Goal: Task Accomplishment & Management: Complete application form

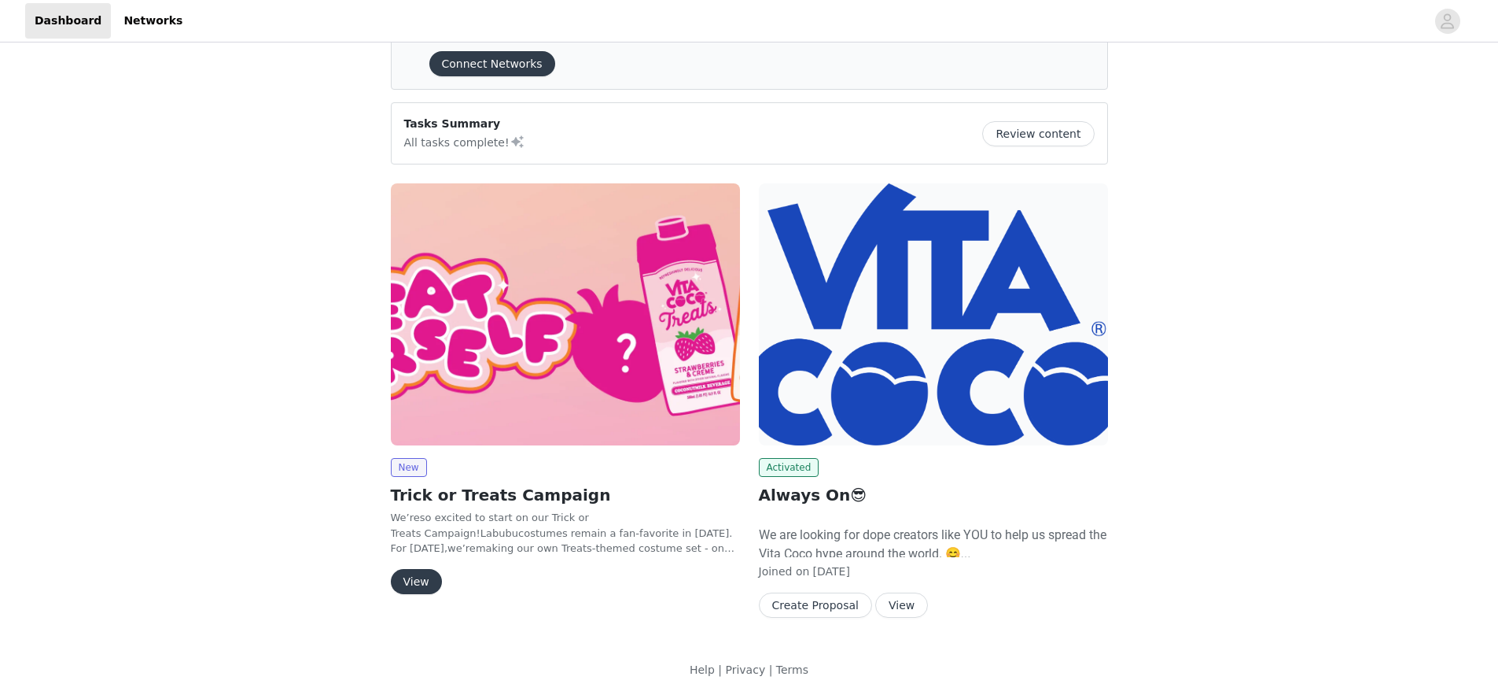
scroll to position [71, 0]
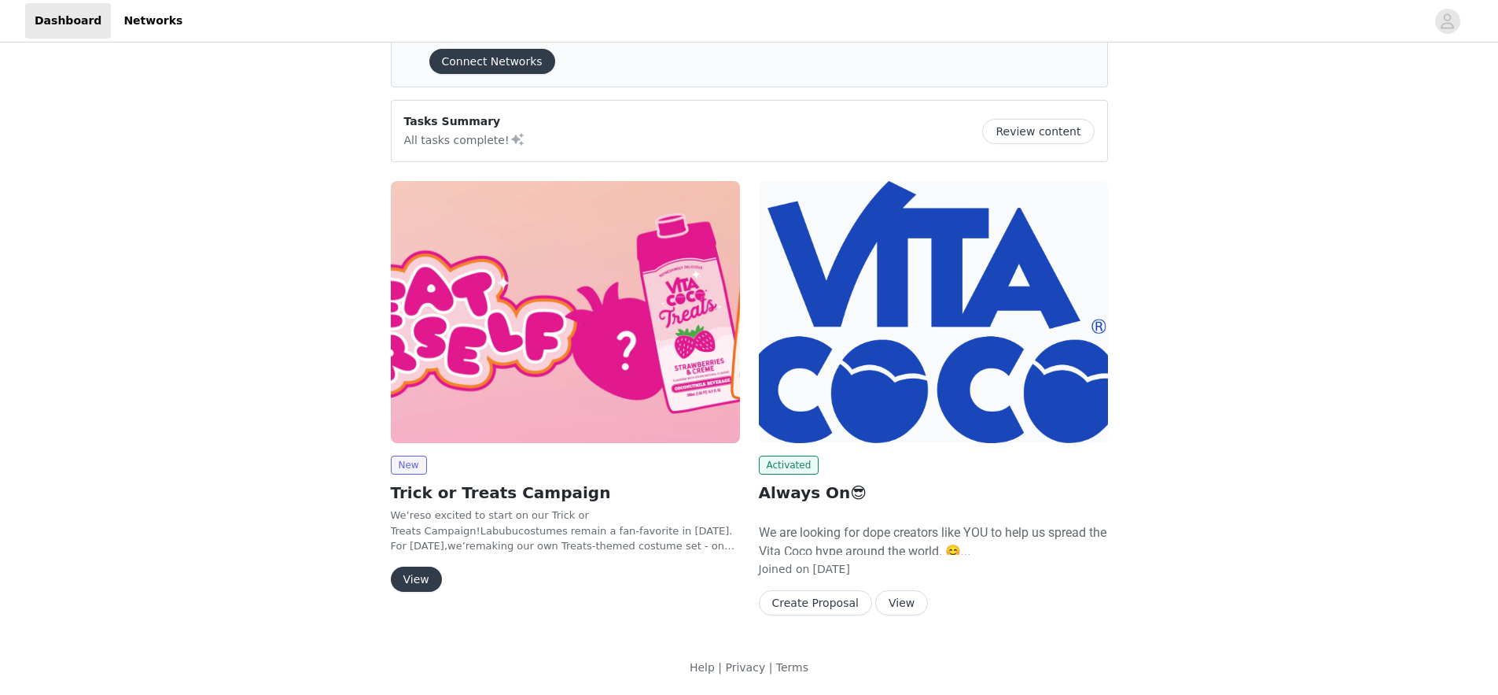
click at [545, 327] on img at bounding box center [565, 312] width 349 height 262
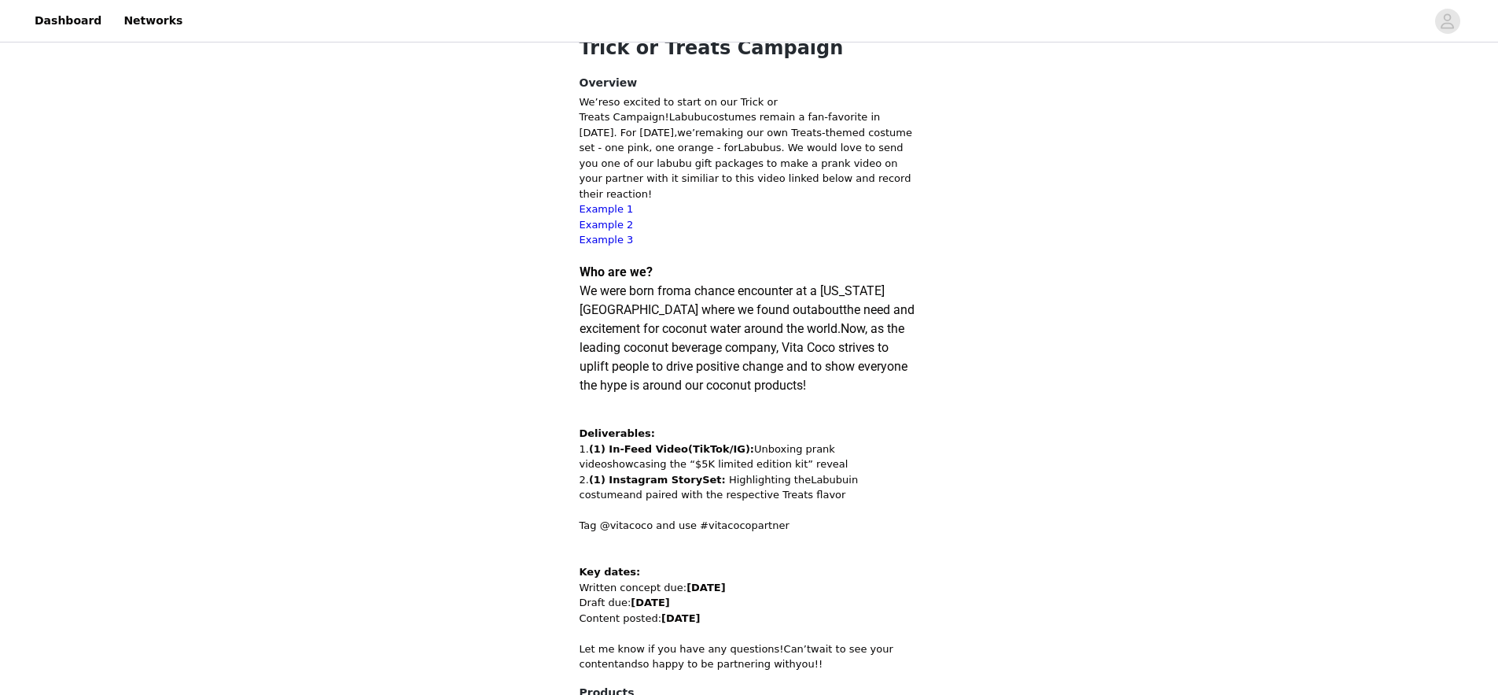
scroll to position [411, 0]
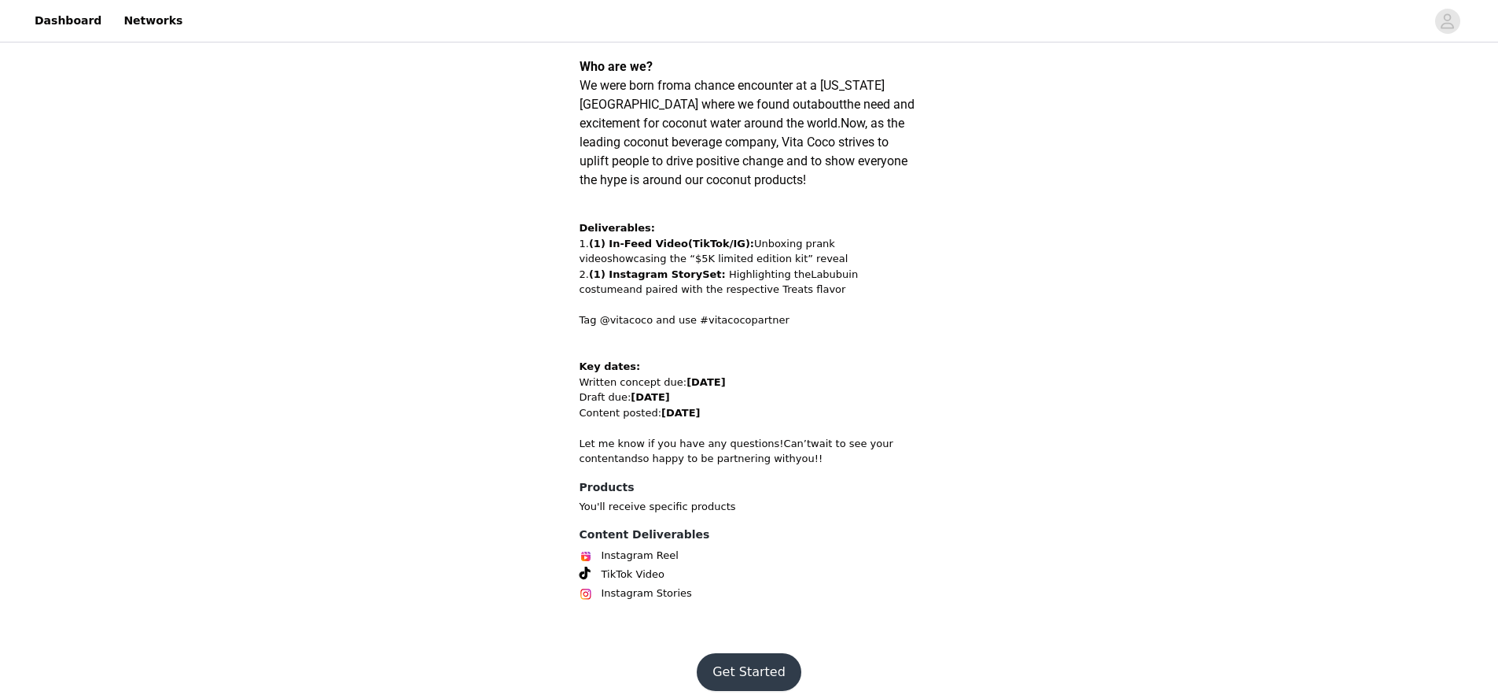
click at [781, 660] on button "Get Started" at bounding box center [749, 672] width 105 height 38
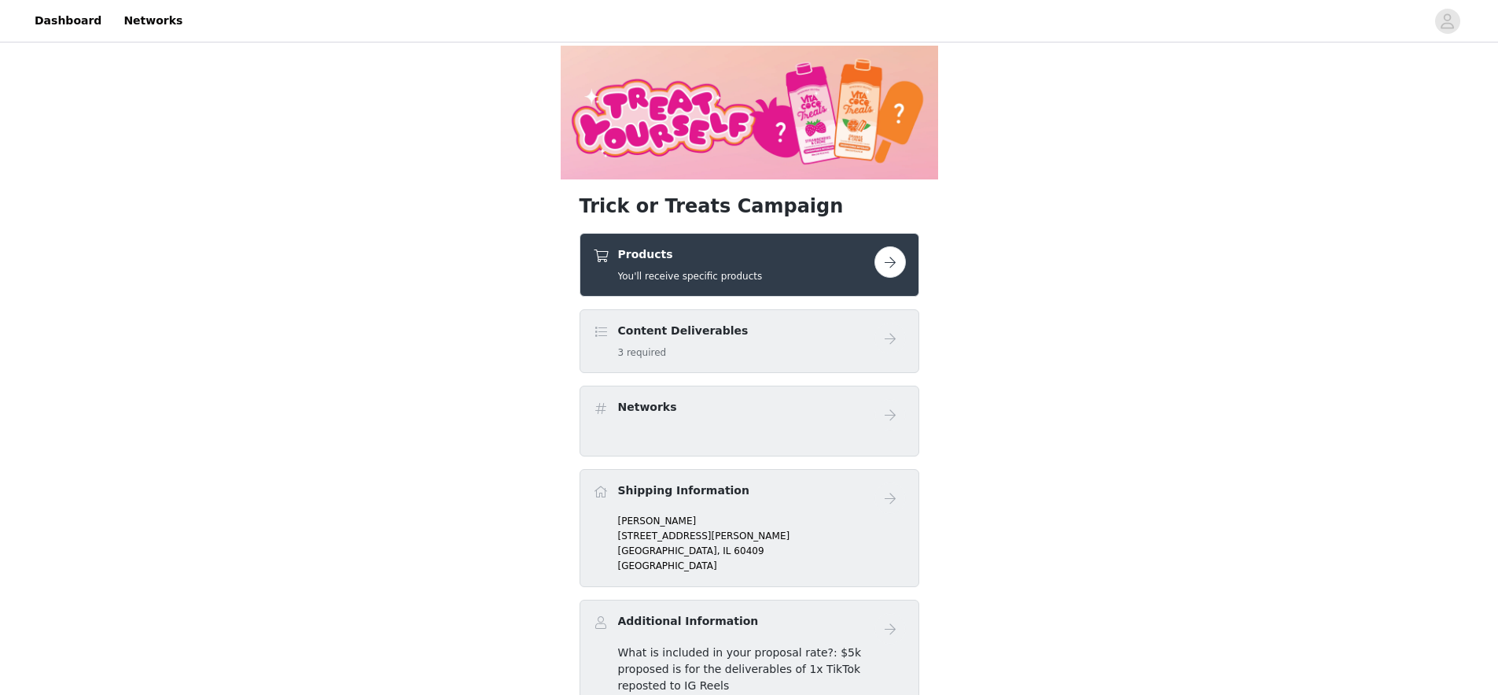
click at [813, 337] on div "Content Deliverables 3 required" at bounding box center [734, 340] width 282 height 37
click at [901, 266] on button "button" at bounding box center [890, 261] width 31 height 31
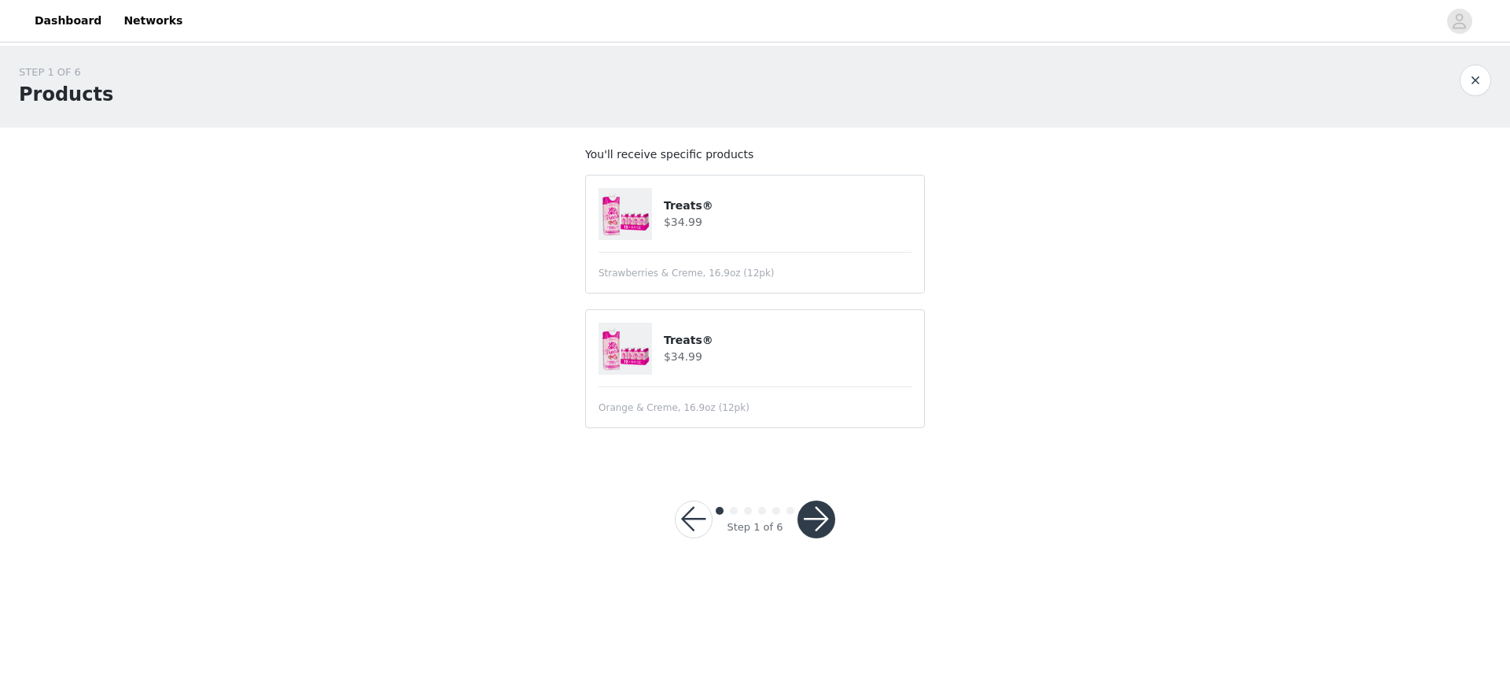
click at [820, 521] on button "button" at bounding box center [817, 519] width 38 height 38
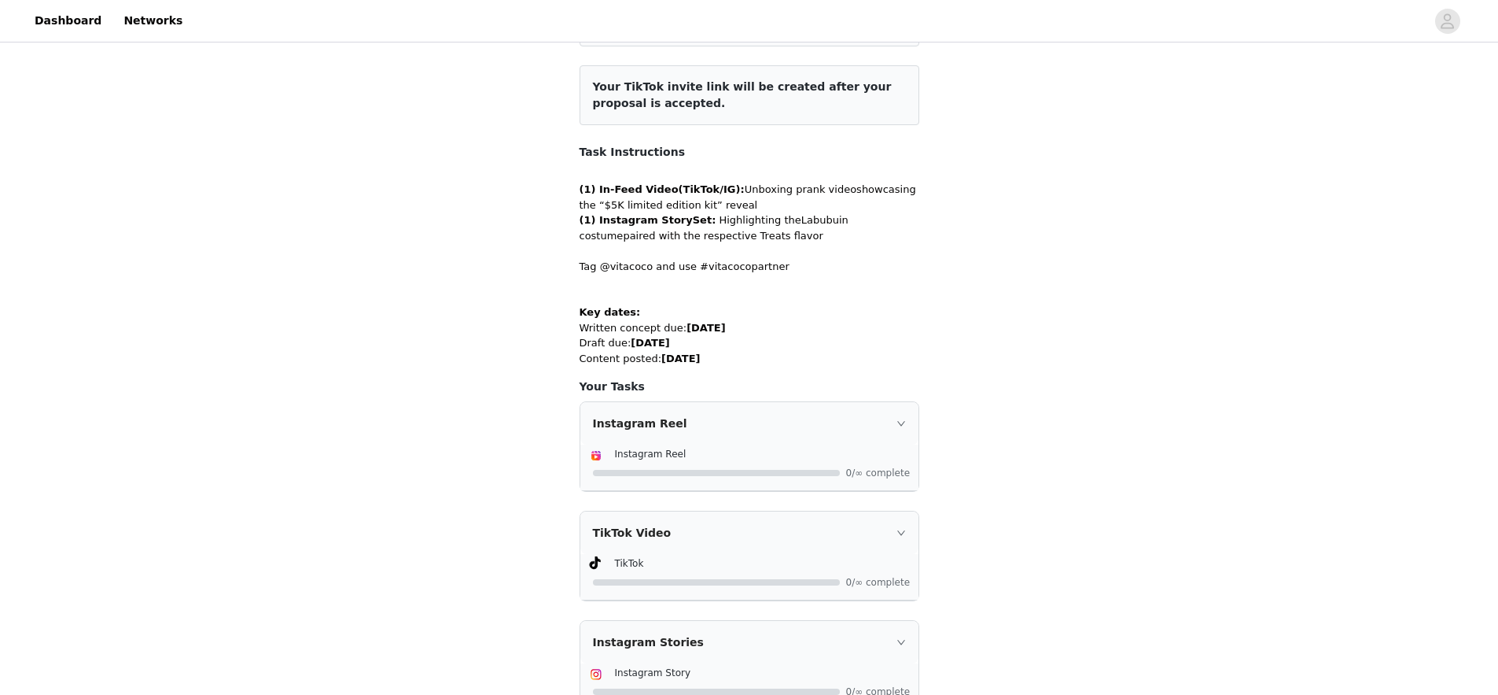
scroll to position [351, 0]
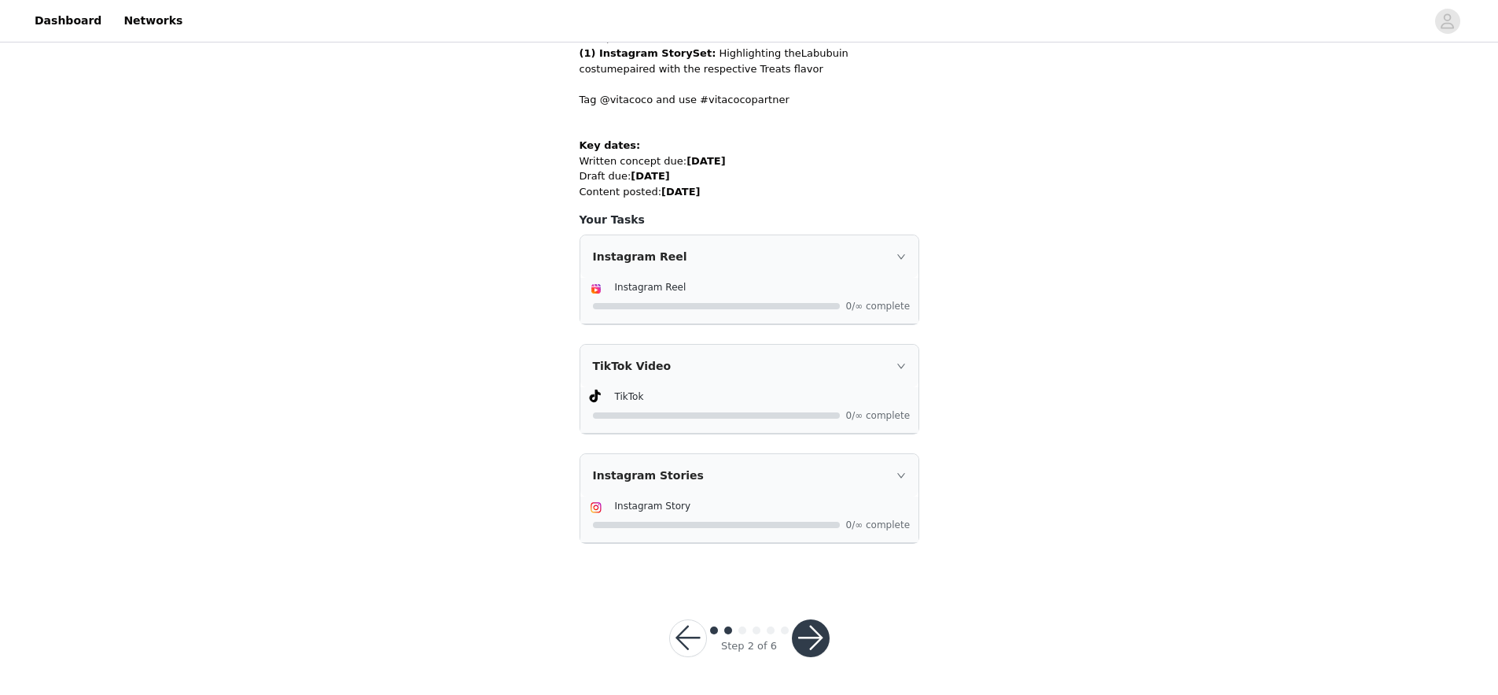
click at [812, 627] on button "button" at bounding box center [811, 638] width 38 height 38
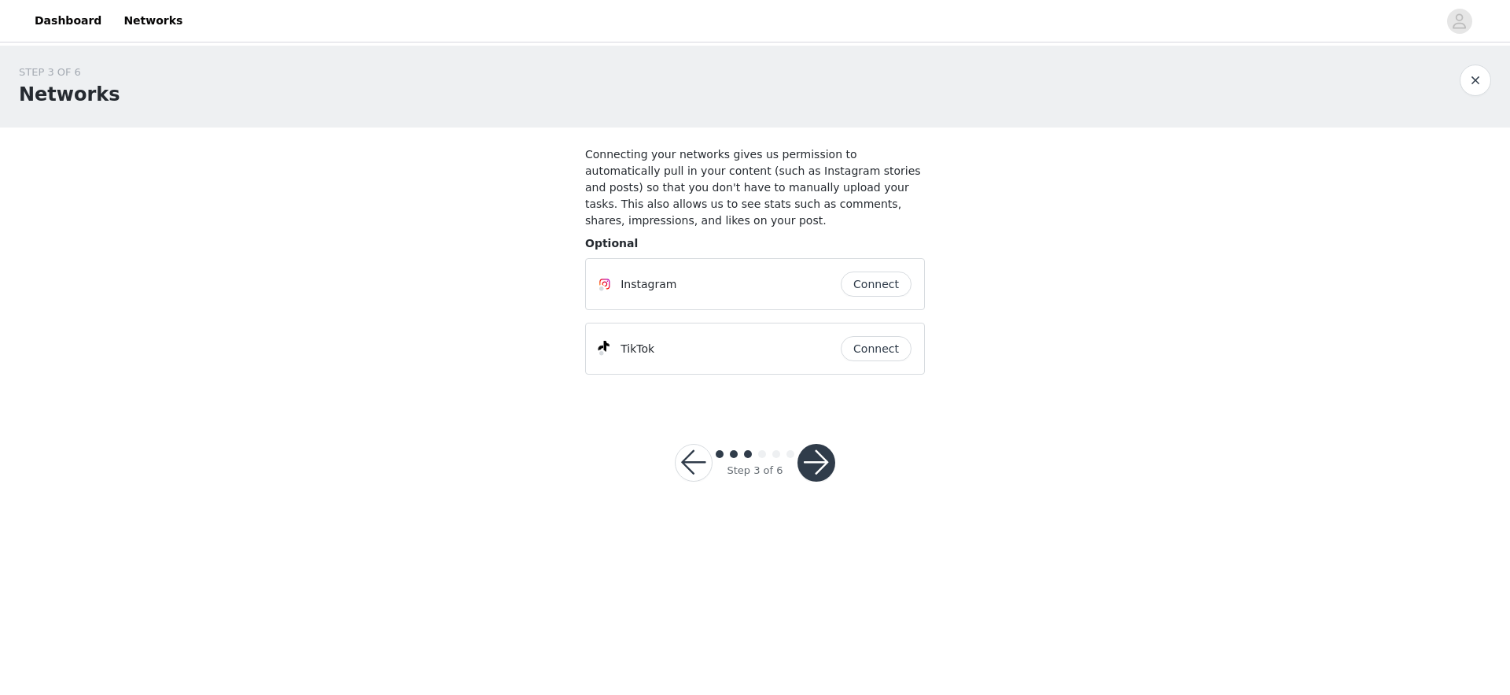
click at [831, 464] on button "button" at bounding box center [817, 463] width 38 height 38
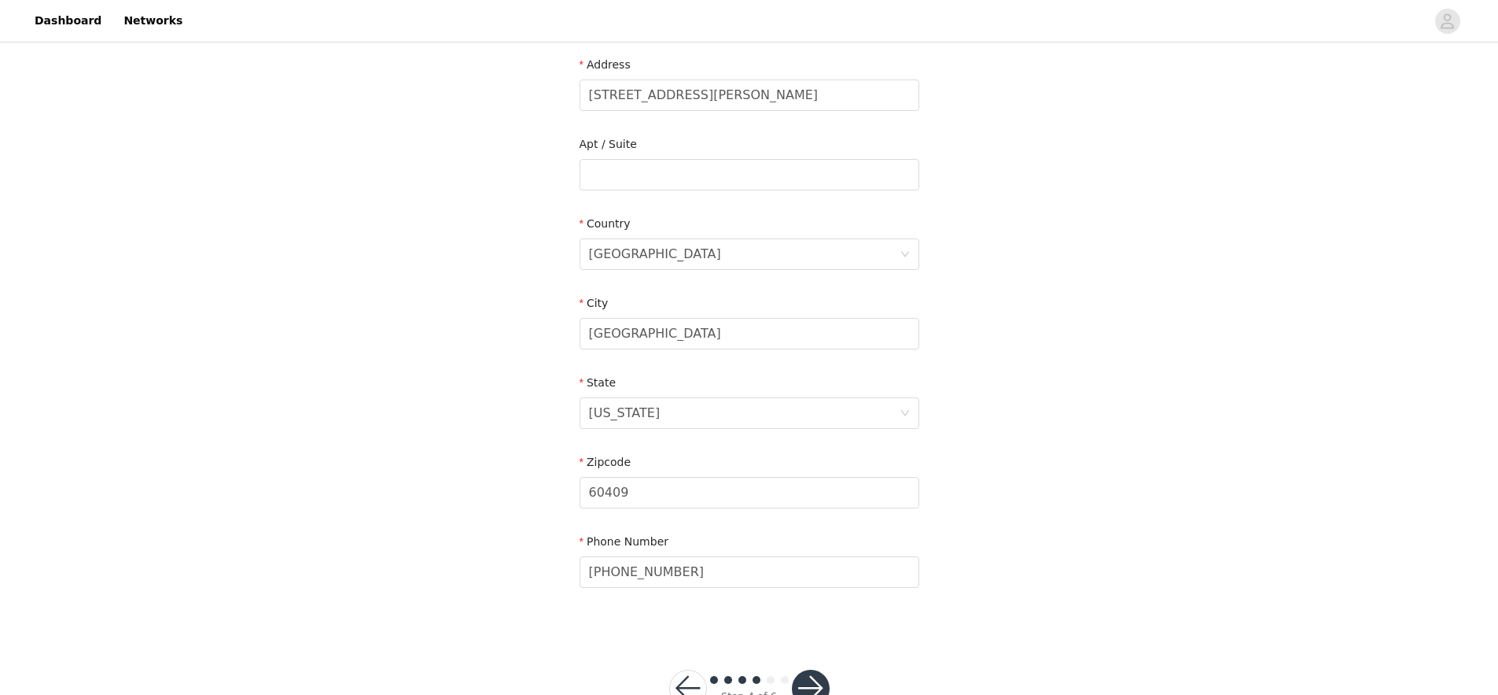
scroll to position [378, 0]
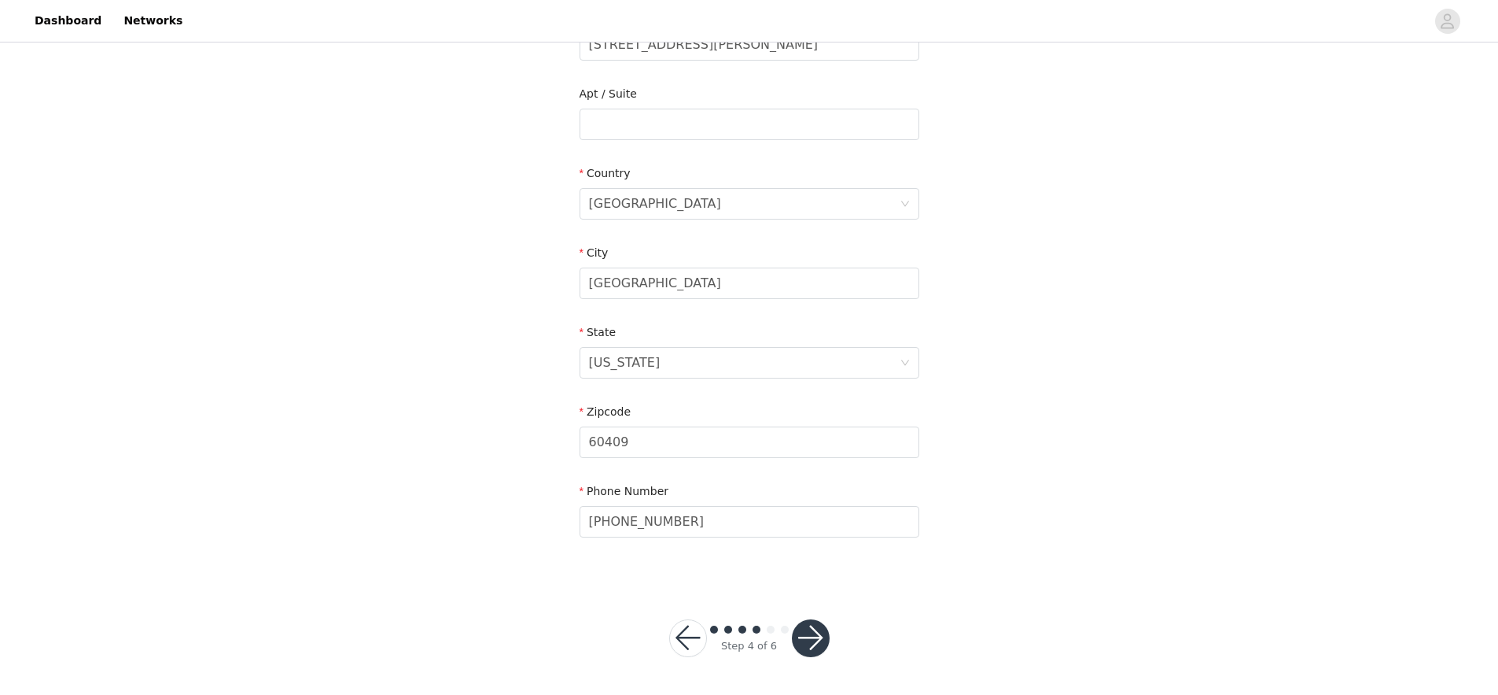
click at [811, 643] on button "button" at bounding box center [811, 638] width 38 height 38
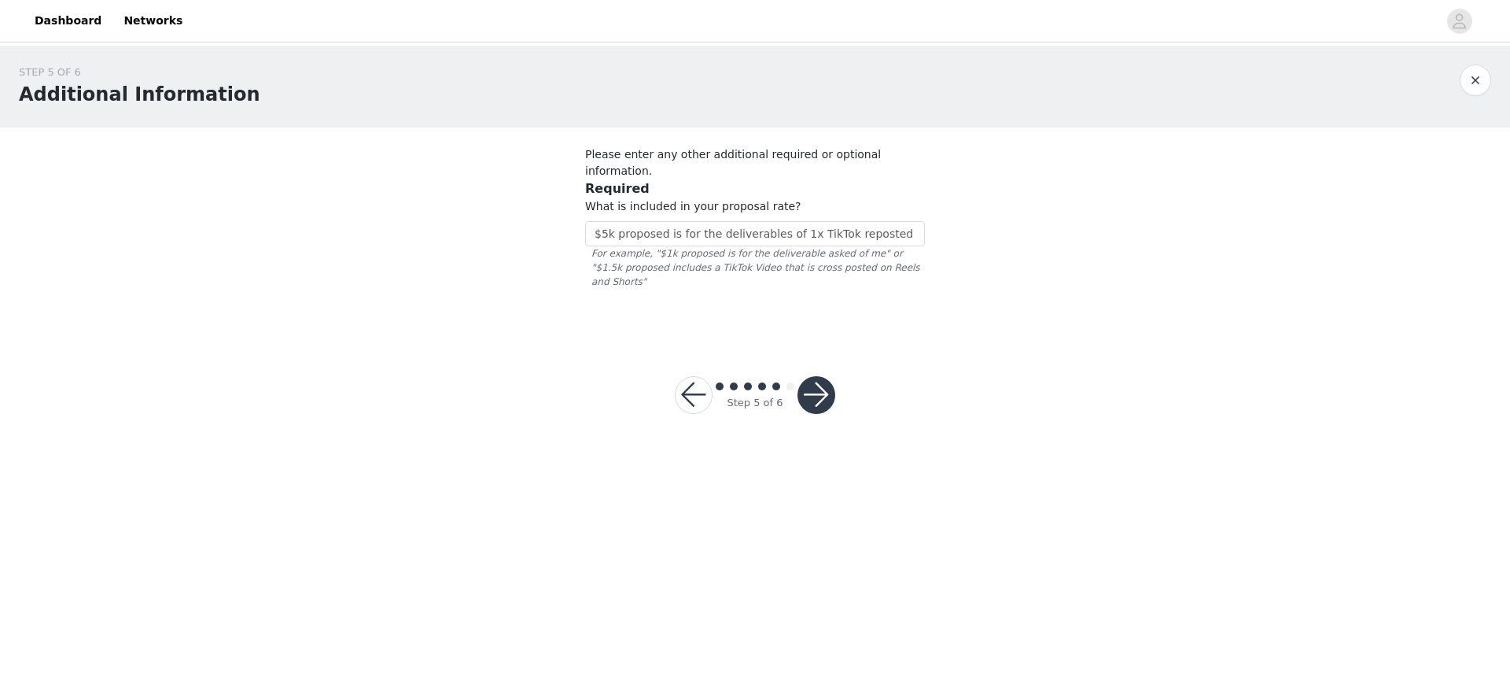
click at [974, 329] on div "STEP 5 OF 6 Additional Information Please enter any other additional required o…" at bounding box center [755, 249] width 1510 height 406
click at [795, 221] on input "$5k proposed is for the deliverables of 1x TikTok reposted to IG Reels" at bounding box center [755, 233] width 340 height 25
click at [887, 221] on input "$5k proposed is for the deliverables of 1x TikTok reposted to IG Reels" at bounding box center [755, 233] width 340 height 25
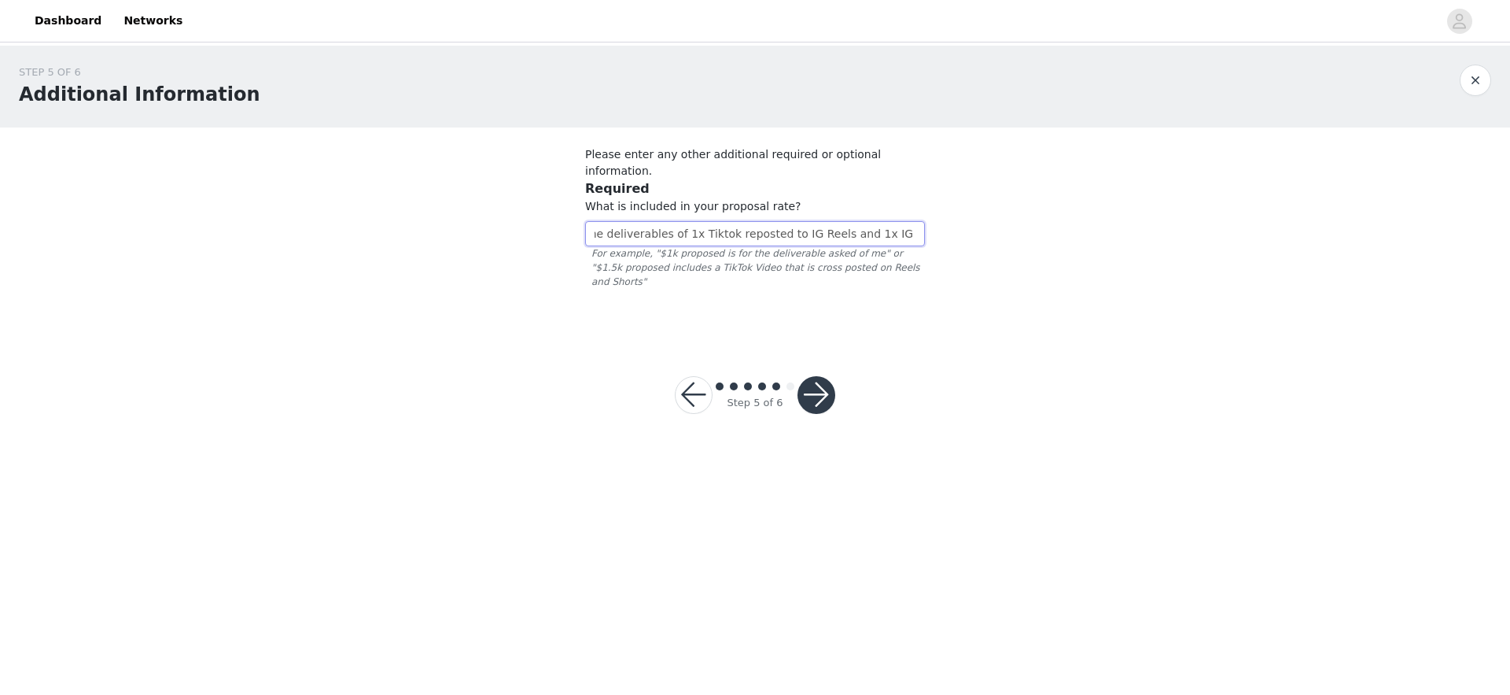
scroll to position [0, 123]
type input "$7 proposed is for the deliverables of 1x Tiktok reposted to IG Reels and 1x IG…"
drag, startPoint x: 956, startPoint y: 325, endPoint x: 864, endPoint y: 362, distance: 99.2
click at [955, 326] on div "STEP 5 OF 6 Additional Information Please enter any other additional required o…" at bounding box center [755, 249] width 1510 height 406
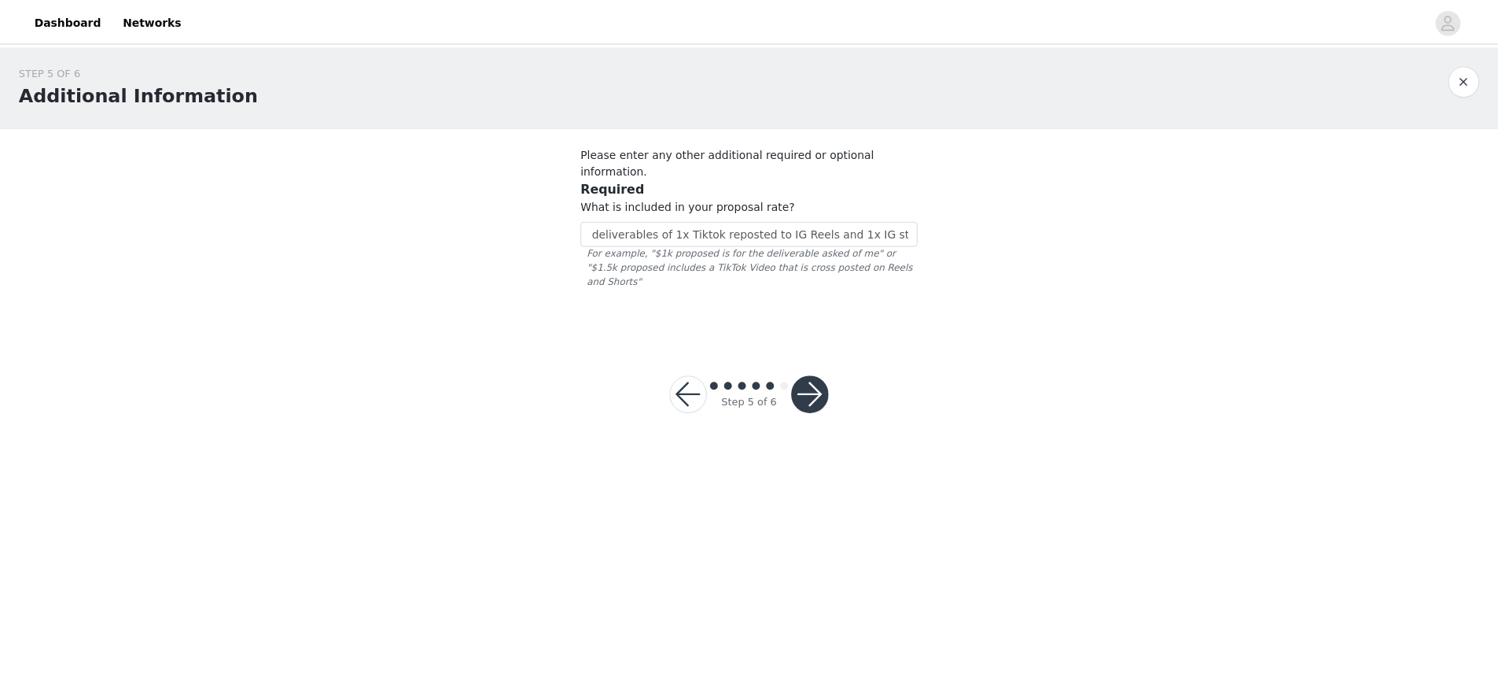
scroll to position [0, 0]
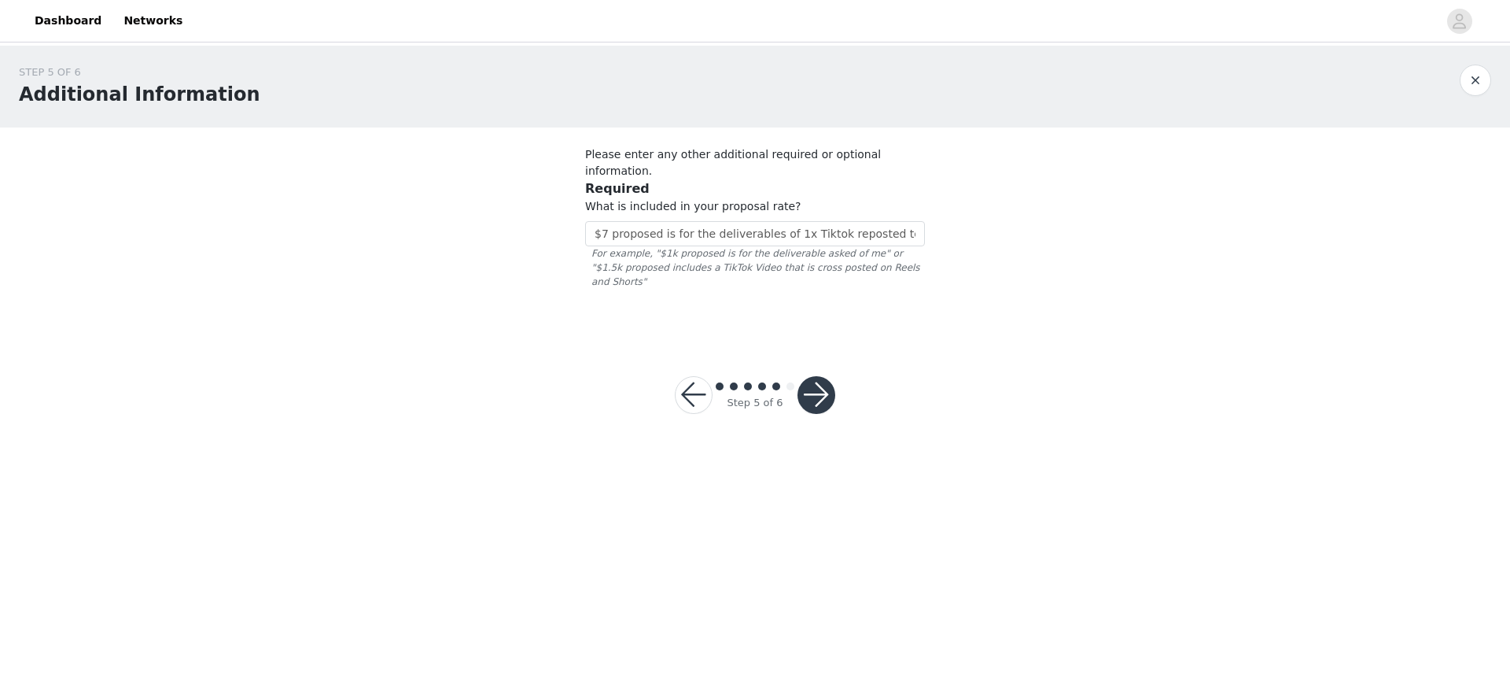
click at [822, 376] on button "button" at bounding box center [817, 395] width 38 height 38
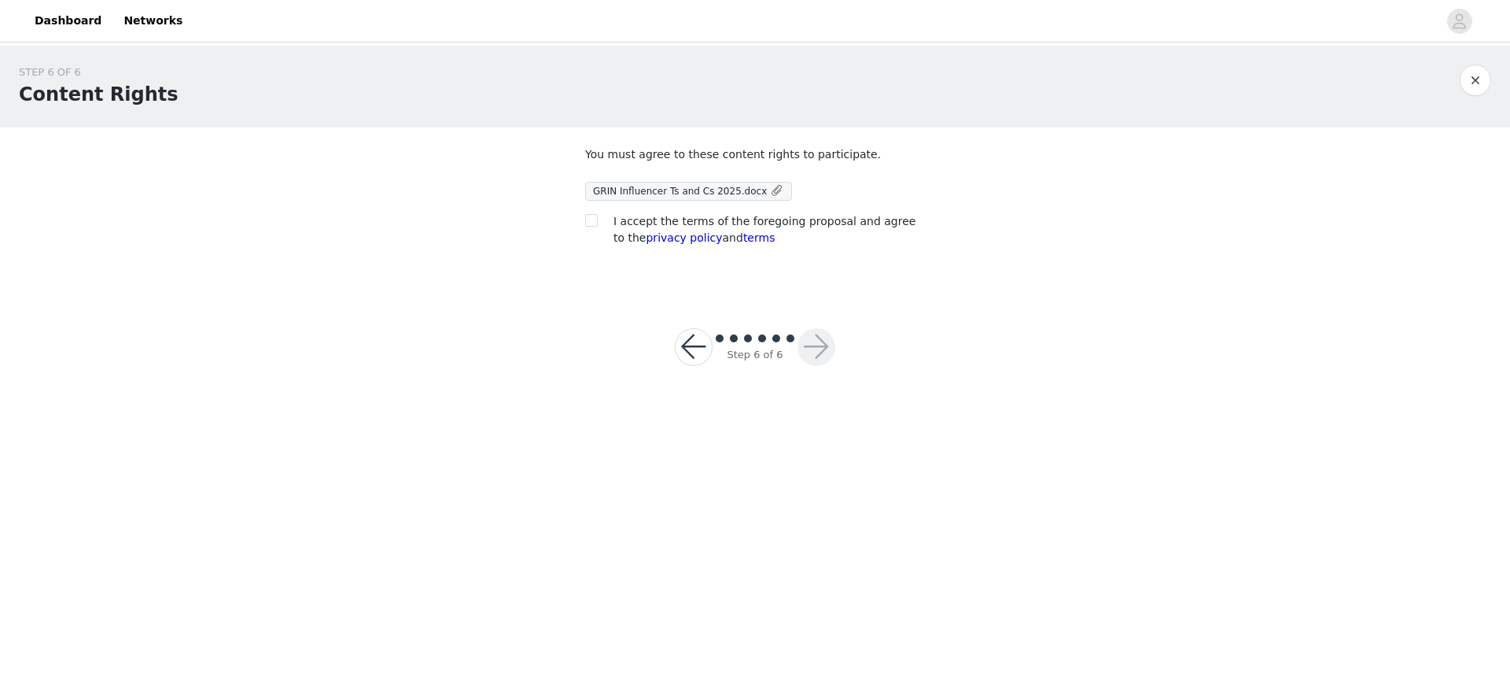
click at [670, 226] on span "I accept the terms of the foregoing proposal and agree to the privacy policy an…" at bounding box center [764, 229] width 302 height 29
click at [593, 219] on input "checkbox" at bounding box center [590, 219] width 11 height 11
checkbox input "true"
click at [821, 348] on button "button" at bounding box center [817, 347] width 38 height 38
